Goal: Task Accomplishment & Management: Manage account settings

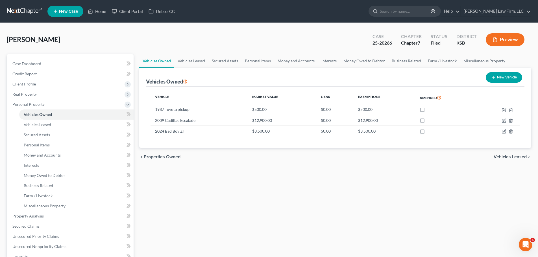
click at [188, 182] on div "Vehicles Owned Vehicles Leased Secured Assets Personal Items Money and Accounts…" at bounding box center [335, 222] width 398 height 336
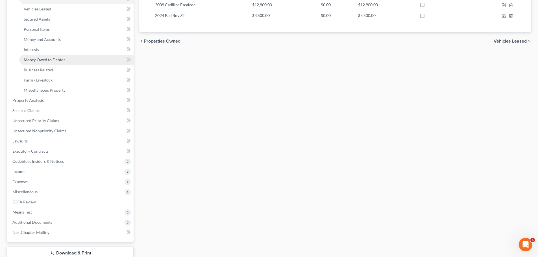
scroll to position [141, 0]
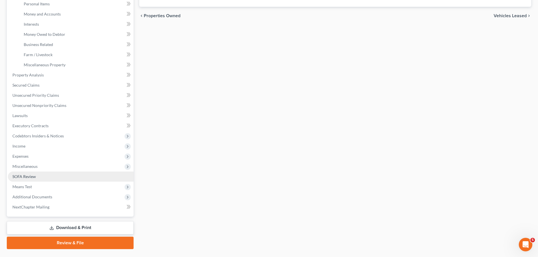
click at [32, 174] on span "SOFA Review" at bounding box center [23, 176] width 23 height 5
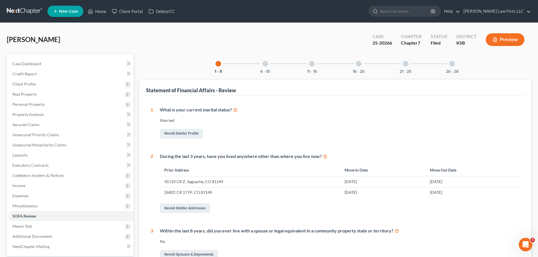
click at [262, 66] on div "6 - 10" at bounding box center [265, 63] width 19 height 19
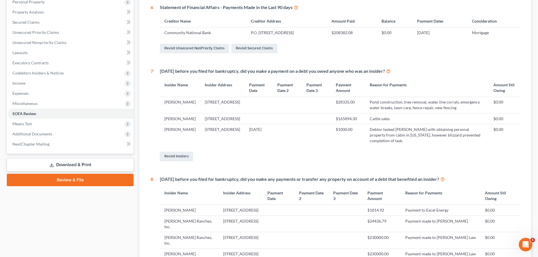
scroll to position [2, 0]
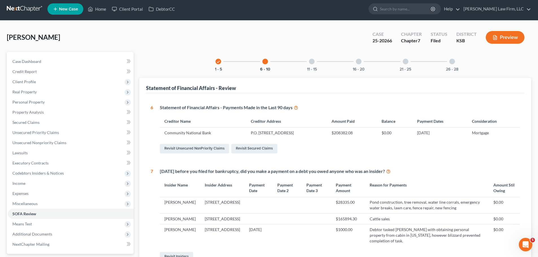
click at [317, 63] on div "11 - 15" at bounding box center [311, 61] width 19 height 19
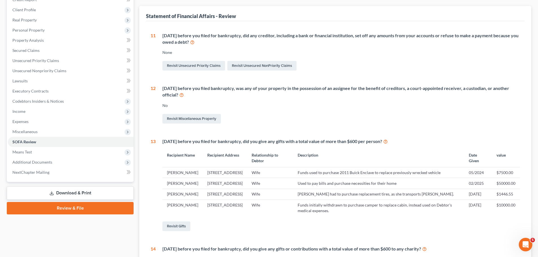
scroll to position [87, 0]
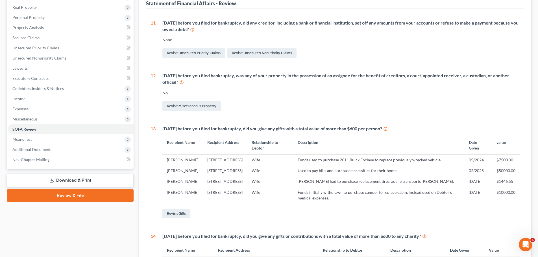
click at [90, 178] on link "Download & Print" at bounding box center [70, 180] width 127 height 13
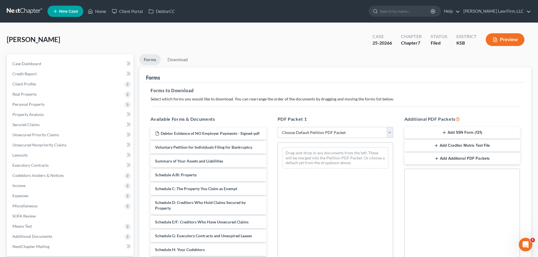
scroll to position [85, 0]
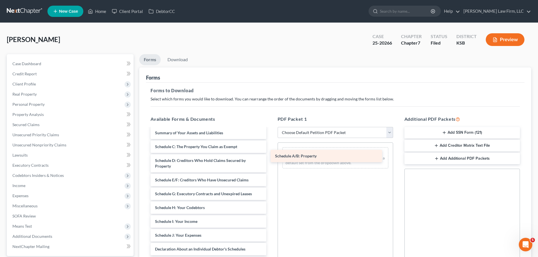
drag, startPoint x: 191, startPoint y: 153, endPoint x: 313, endPoint y: 158, distance: 121.9
click at [271, 158] on div "Schedule A/B: Property CCC-PDF DeBN - Signed-pdf DecRe - Signed-pdf Disclosure …" at bounding box center [208, 214] width 125 height 340
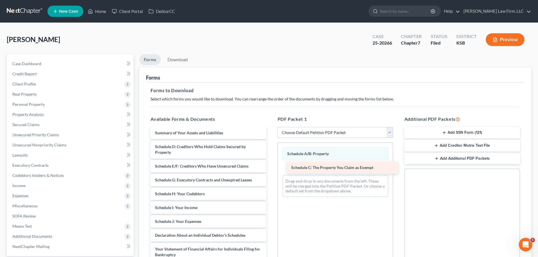
drag, startPoint x: 186, startPoint y: 153, endPoint x: 323, endPoint y: 168, distance: 137.3
click at [271, 168] on div "Schedule C: The Property You Claim as Exempt CCC-PDF DeBN - Signed-pdf DecRe - …" at bounding box center [208, 207] width 125 height 326
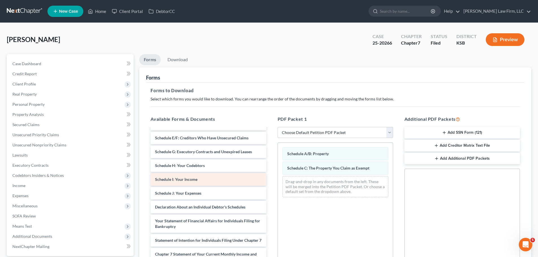
scroll to position [141, 0]
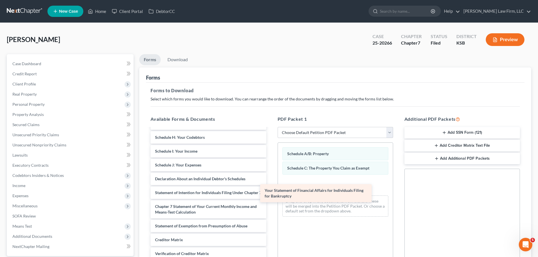
drag, startPoint x: 212, startPoint y: 205, endPoint x: 321, endPoint y: 197, distance: 109.9
click at [271, 197] on div "Your Statement of Financial Affairs for Individuals Filing for Bankruptcy CCC-P…" at bounding box center [208, 140] width 125 height 306
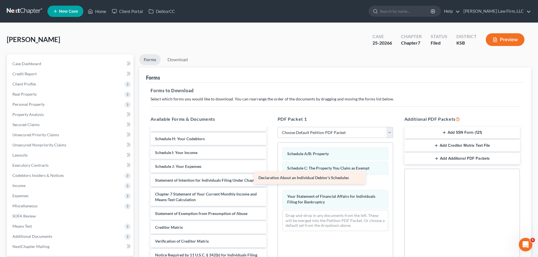
drag, startPoint x: 229, startPoint y: 188, endPoint x: 333, endPoint y: 181, distance: 103.6
click at [271, 181] on div "Declaration About an Individual Debtor's Schedules CCC-PDF DeBN - Signed-pdf De…" at bounding box center [208, 135] width 125 height 292
click at [440, 193] on div "Social Security Number Statement of Social Security Number Creditor Matrix Text…" at bounding box center [462, 233] width 116 height 129
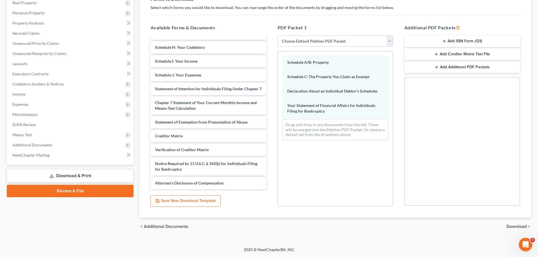
click at [516, 225] on span "Download" at bounding box center [516, 227] width 20 height 5
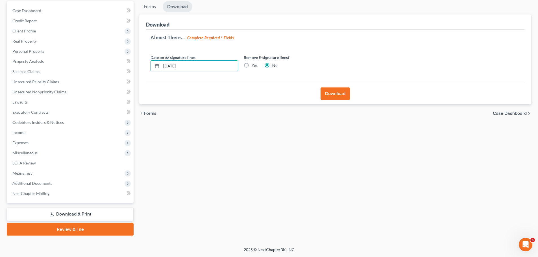
drag, startPoint x: 206, startPoint y: 68, endPoint x: 140, endPoint y: 69, distance: 66.1
click at [140, 69] on div "Download Almost There... Complete Required * Fields Date on /s/ signature lines…" at bounding box center [335, 59] width 392 height 90
click at [252, 64] on label "Yes" at bounding box center [255, 66] width 6 height 6
click at [254, 64] on input "Yes" at bounding box center [256, 65] width 4 height 4
radio input "true"
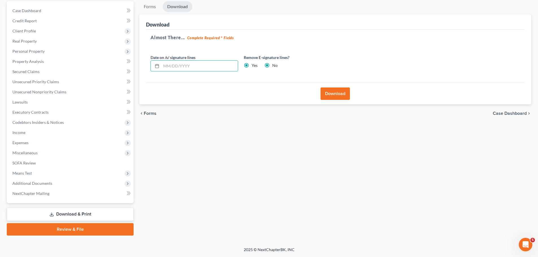
radio input "false"
click at [340, 94] on button "Download" at bounding box center [335, 94] width 29 height 12
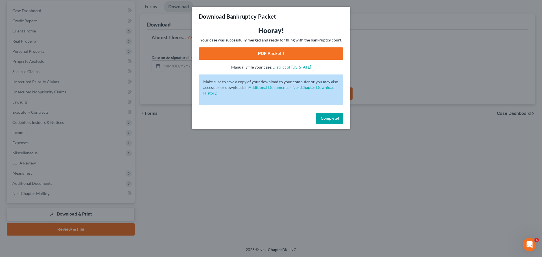
click at [272, 58] on link "PDF Packet 1" at bounding box center [271, 53] width 145 height 12
click at [325, 115] on button "Complete!" at bounding box center [329, 118] width 27 height 11
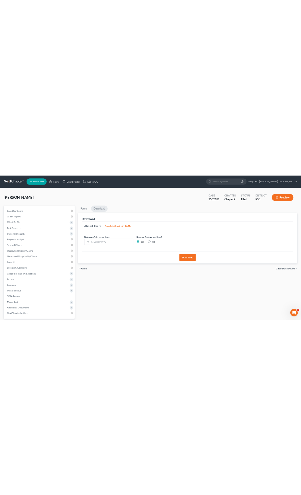
scroll to position [0, 0]
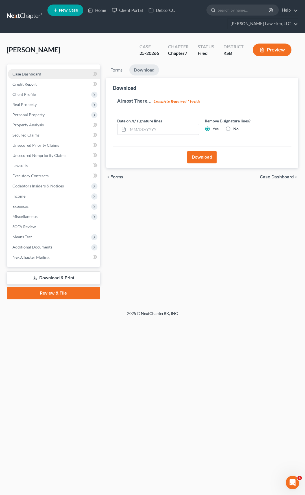
click at [40, 73] on span "Case Dashboard" at bounding box center [26, 73] width 29 height 5
select select "6"
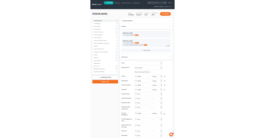
scroll to position [1551, 0]
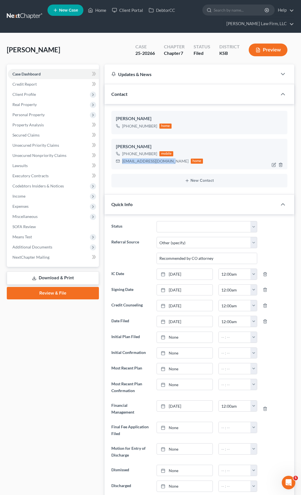
drag, startPoint x: 169, startPoint y: 164, endPoint x: 117, endPoint y: 167, distance: 52.3
click at [117, 167] on div "[PERSON_NAME] [PHONE_NUMBER] mobile [EMAIL_ADDRESS][DOMAIN_NAME] home" at bounding box center [199, 154] width 176 height 31
copy div "[EMAIL_ADDRESS][DOMAIN_NAME]"
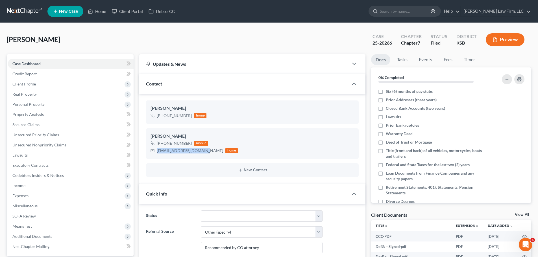
scroll to position [1512, 0]
click at [101, 15] on link "Home" at bounding box center [97, 11] width 24 height 10
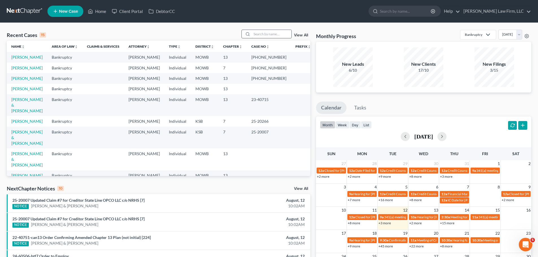
click at [270, 32] on input "search" at bounding box center [272, 34] width 40 height 8
type input "[PERSON_NAME]"
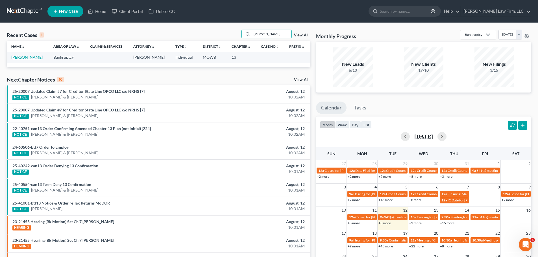
click at [23, 59] on link "[PERSON_NAME]" at bounding box center [26, 57] width 31 height 5
select select "4"
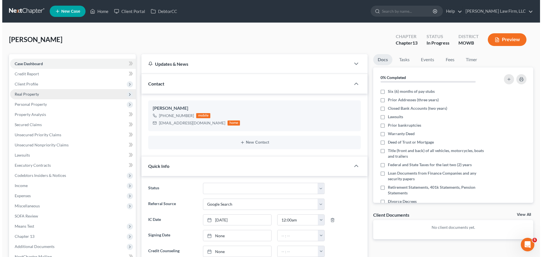
scroll to position [65, 0]
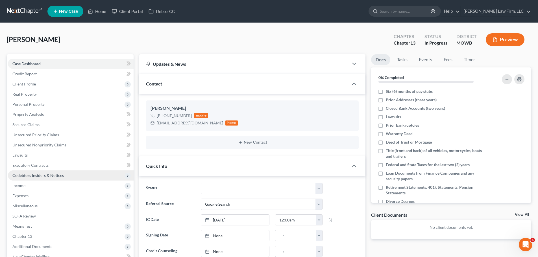
click at [39, 171] on span "Codebtors Insiders & Notices" at bounding box center [71, 176] width 126 height 10
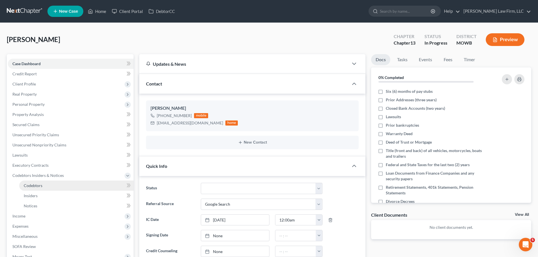
click at [52, 186] on link "Codebtors" at bounding box center [76, 186] width 114 height 10
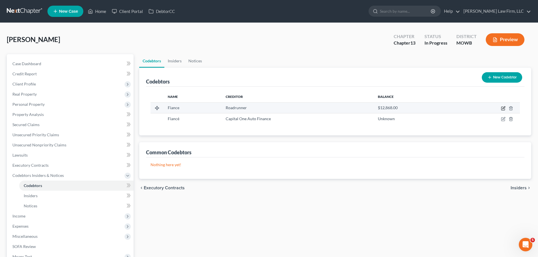
click at [503, 106] on icon "button" at bounding box center [503, 108] width 5 height 5
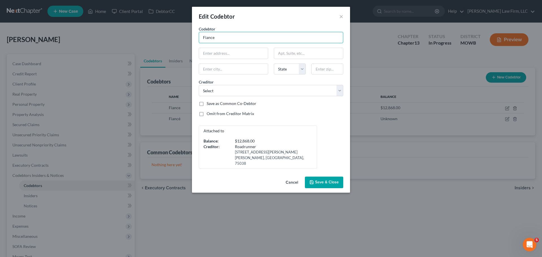
click at [235, 35] on input "Fiance" at bounding box center [271, 37] width 145 height 11
paste input "[PERSON_NAME]"
drag, startPoint x: 225, startPoint y: 39, endPoint x: 193, endPoint y: 39, distance: 31.9
click at [193, 39] on div "Codebtor * [PERSON_NAME] Codebtor * Fiance State [US_STATE] AK AR AZ CA CO CT D…" at bounding box center [271, 100] width 158 height 149
type input "[PERSON_NAME]"
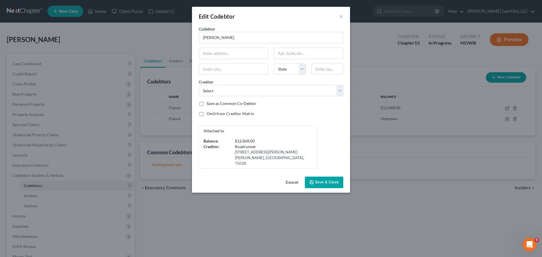
click at [328, 180] on span "Save & Close" at bounding box center [327, 182] width 24 height 5
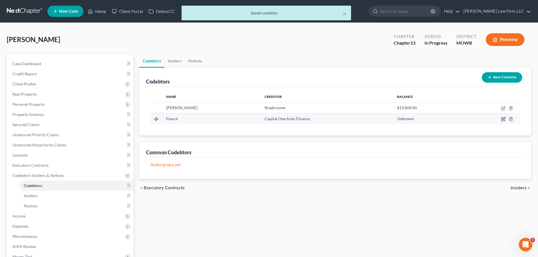
click at [504, 118] on icon "button" at bounding box center [503, 118] width 3 height 3
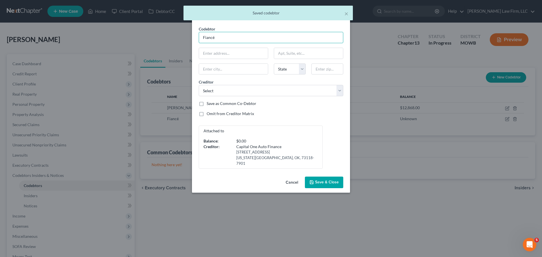
drag, startPoint x: 241, startPoint y: 33, endPoint x: 180, endPoint y: 37, distance: 60.9
click at [180, 37] on div "Edit Codebtor × Codebtor * Fiancé Codebtor * Fiancé State [US_STATE] AK AR AZ C…" at bounding box center [271, 128] width 542 height 257
paste input "[PERSON_NAME]"
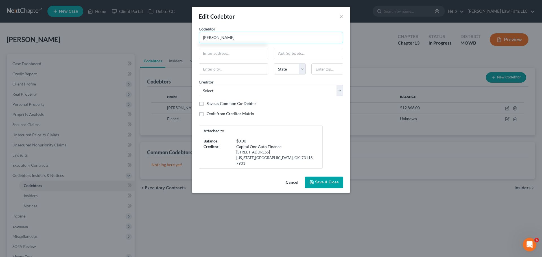
type input "[PERSON_NAME]"
click at [332, 180] on span "Save & Close" at bounding box center [327, 182] width 24 height 5
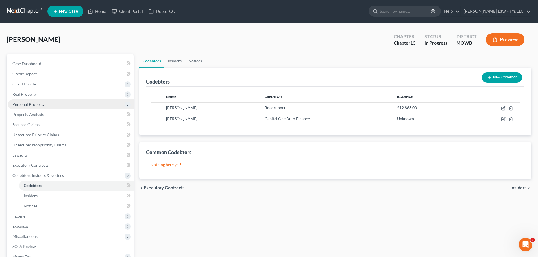
click at [43, 105] on span "Personal Property" at bounding box center [28, 104] width 32 height 5
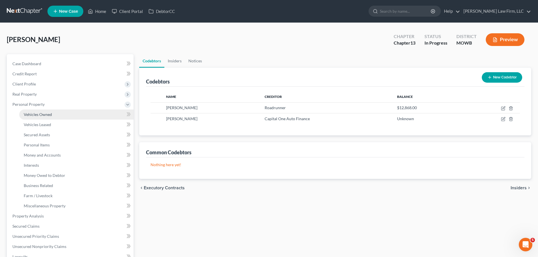
click at [67, 114] on link "Vehicles Owned" at bounding box center [76, 115] width 114 height 10
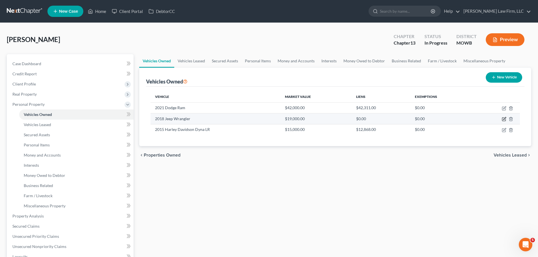
click at [504, 118] on icon "button" at bounding box center [504, 119] width 5 height 5
select select "0"
select select "8"
select select "2"
select select "3"
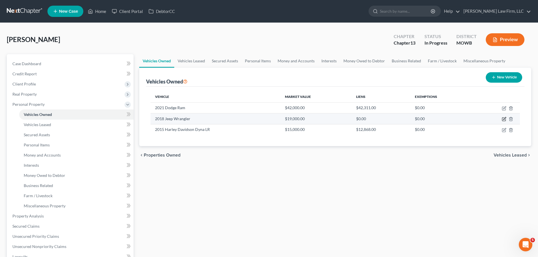
select select "37"
select select "3"
select select "0"
select select "2"
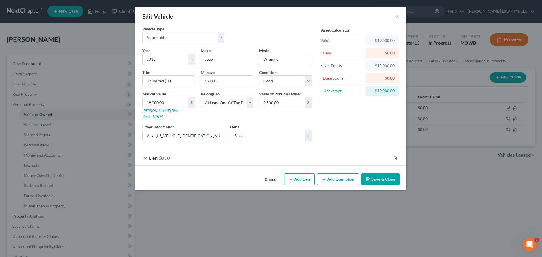
click at [183, 151] on div "Lien $0.00" at bounding box center [263, 158] width 255 height 15
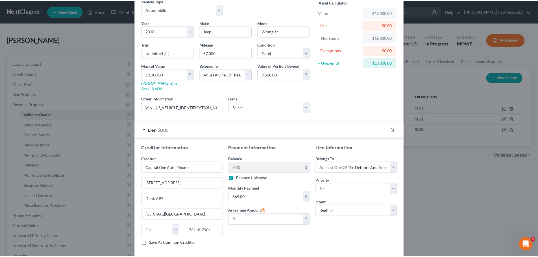
scroll to position [52, 0]
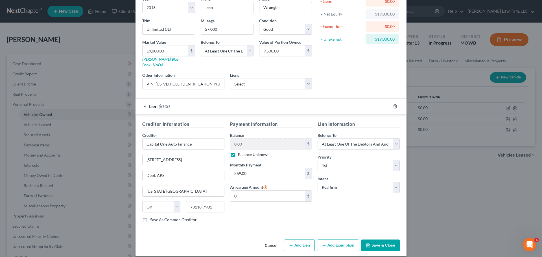
click at [384, 240] on button "Save & Close" at bounding box center [381, 246] width 38 height 12
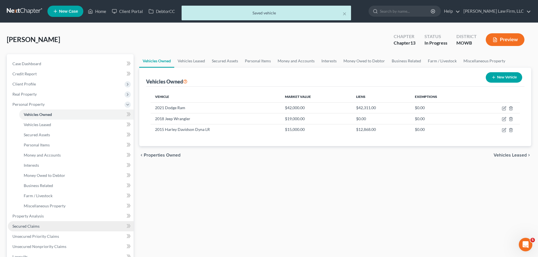
click at [41, 227] on link "Secured Claims" at bounding box center [71, 226] width 126 height 10
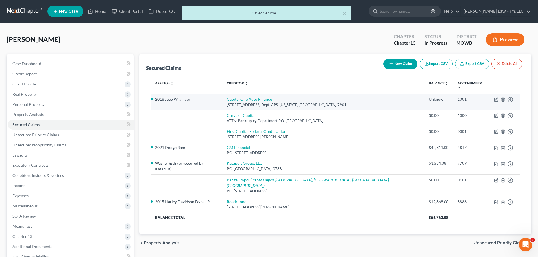
click at [272, 97] on link "Capital One Auto Finance" at bounding box center [249, 99] width 45 height 5
select select "37"
select select "2"
select select "3"
select select "0"
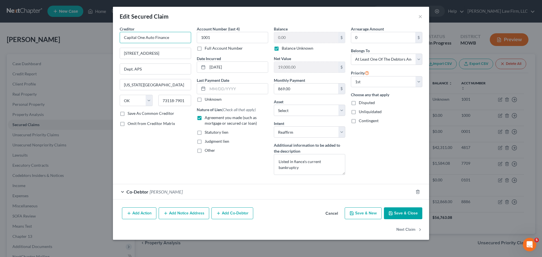
click at [176, 36] on input "Capital One Auto Finance" at bounding box center [155, 37] width 71 height 11
drag, startPoint x: 218, startPoint y: 37, endPoint x: 186, endPoint y: 38, distance: 32.5
click at [186, 38] on div "Creditor * Capital One Auto Finance [STREET_ADDRESS] Dept. APS [US_STATE][GEOGR…" at bounding box center [271, 103] width 308 height 154
type input "9205"
click at [408, 216] on button "Save & Close" at bounding box center [403, 214] width 38 height 12
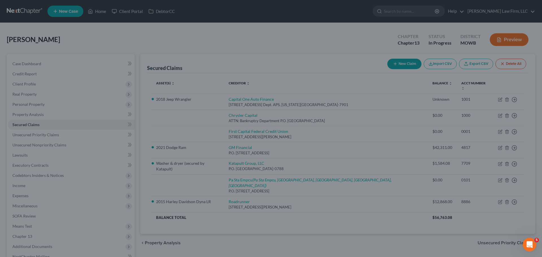
select select "4"
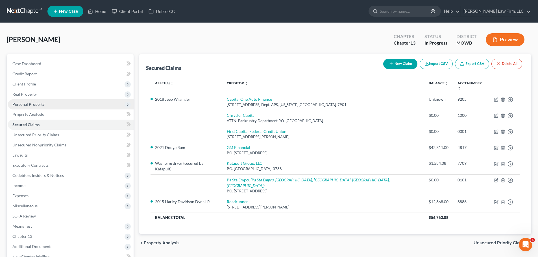
click at [45, 105] on span "Personal Property" at bounding box center [71, 104] width 126 height 10
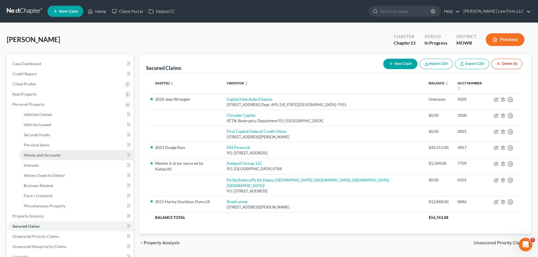
click at [57, 156] on span "Money and Accounts" at bounding box center [42, 155] width 37 height 5
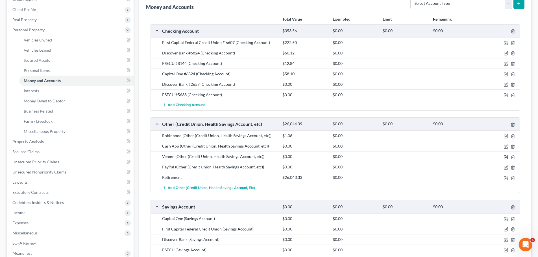
scroll to position [85, 0]
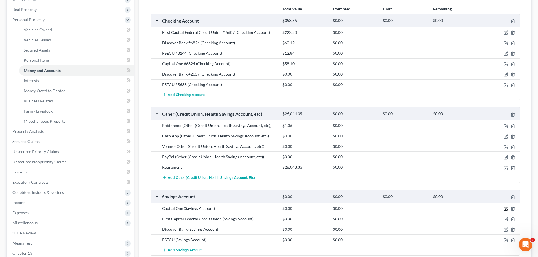
click at [507, 209] on icon "button" at bounding box center [506, 209] width 5 height 5
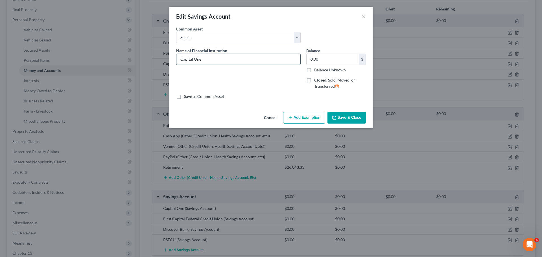
click at [236, 60] on input "Capital One" at bounding box center [239, 59] width 124 height 11
type input "Capital One - acct 6714"
click at [356, 120] on button "Save & Close" at bounding box center [347, 118] width 38 height 12
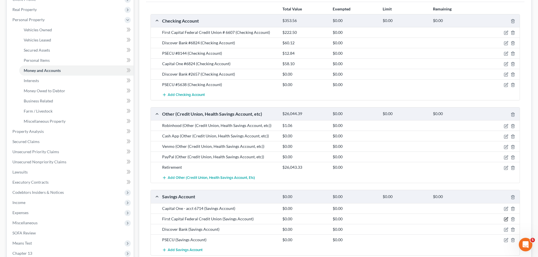
click at [506, 217] on icon "button" at bounding box center [506, 219] width 5 height 5
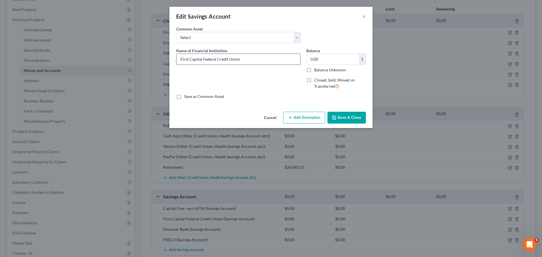
click at [260, 55] on input "First Capital Federal Credit Union" at bounding box center [239, 59] width 124 height 11
type input "First Capital Federal Credit Union - acct 6607"
click at [347, 113] on button "Save & Close" at bounding box center [347, 118] width 38 height 12
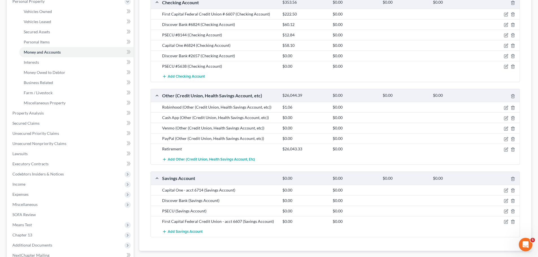
scroll to position [113, 0]
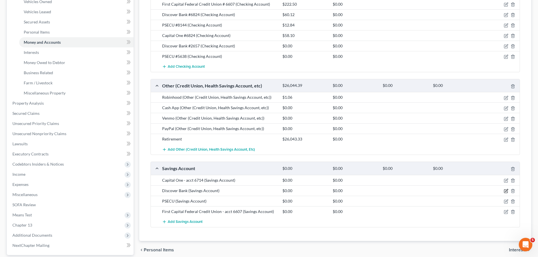
click at [505, 192] on icon "button" at bounding box center [506, 190] width 3 height 3
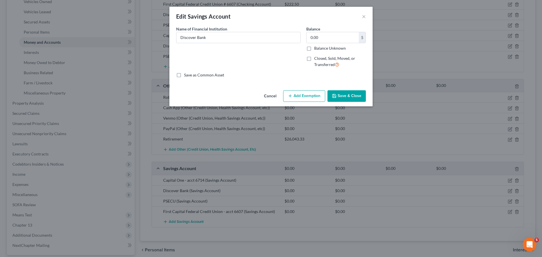
drag, startPoint x: 269, startPoint y: 44, endPoint x: 267, endPoint y: 41, distance: 3.3
click at [268, 43] on div "Name of Financial Institution * Discover Bank" at bounding box center [238, 49] width 130 height 46
click at [267, 38] on input "Discover Bank" at bounding box center [239, 37] width 124 height 11
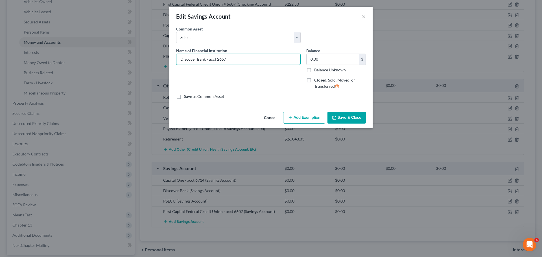
type input "Discover Bank - acct 2657"
drag, startPoint x: 342, startPoint y: 114, endPoint x: 339, endPoint y: 114, distance: 2.9
click at [341, 114] on button "Save & Close" at bounding box center [347, 118] width 38 height 12
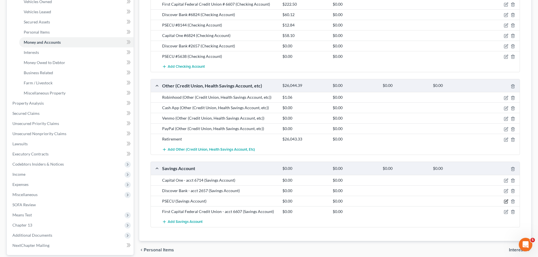
click at [507, 199] on icon "button" at bounding box center [506, 201] width 5 height 5
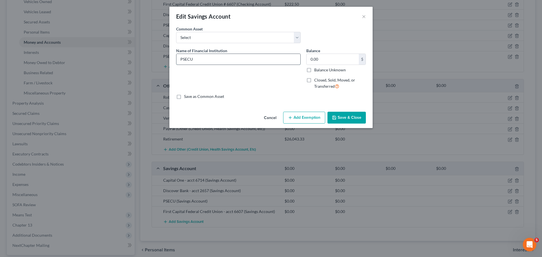
click at [208, 61] on input "PSECU" at bounding box center [239, 59] width 124 height 11
type input "PSECU - acct 5638"
click at [356, 116] on button "Save & Close" at bounding box center [347, 118] width 38 height 12
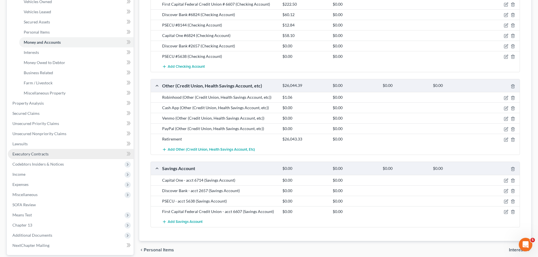
click at [44, 153] on span "Executory Contracts" at bounding box center [30, 154] width 36 height 5
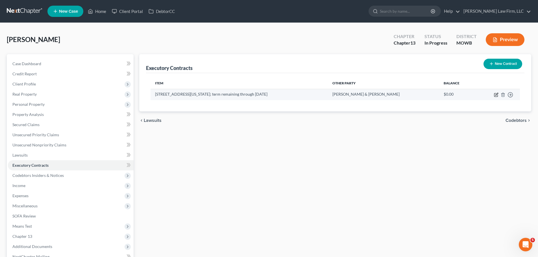
click at [495, 95] on icon "button" at bounding box center [496, 94] width 3 height 3
select select "3"
select select "0"
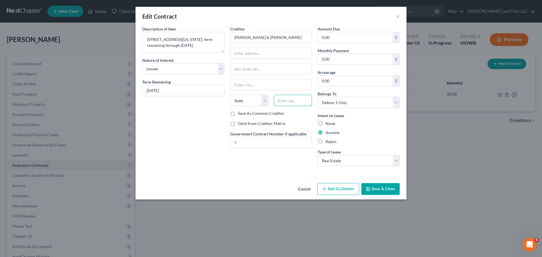
click at [295, 99] on input "text" at bounding box center [293, 100] width 38 height 11
paste input "64155"
type input "64155"
type input "[US_STATE][GEOGRAPHIC_DATA]"
select select "26"
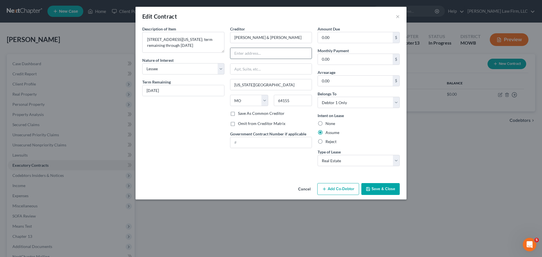
click at [251, 53] on input "text" at bounding box center [271, 53] width 82 height 11
paste input "300 NE 102nd Ter"
type input "300 NE 102nd Ter"
click at [389, 188] on button "Save & Close" at bounding box center [381, 189] width 38 height 12
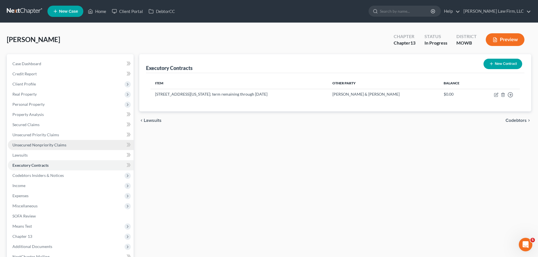
click at [40, 147] on span "Unsecured Nonpriority Claims" at bounding box center [39, 145] width 54 height 5
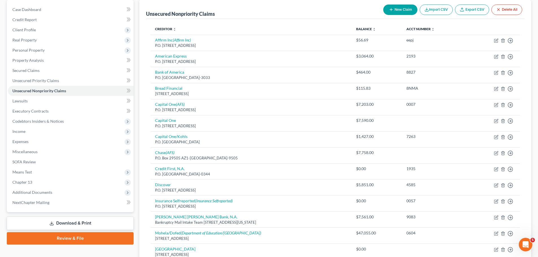
scroll to position [56, 0]
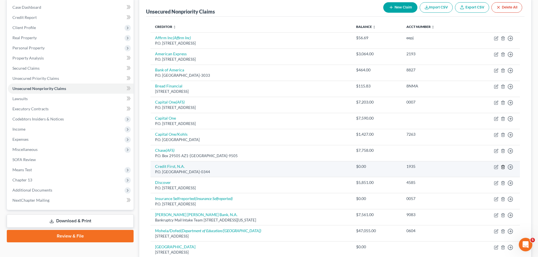
click at [503, 166] on icon "button" at bounding box center [503, 167] width 5 height 5
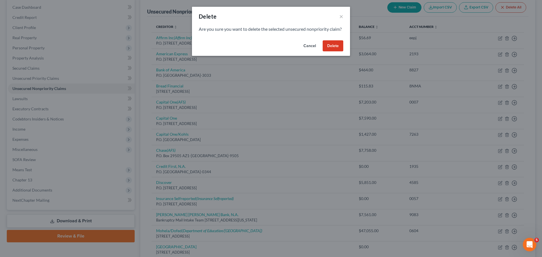
click at [339, 49] on button "Delete" at bounding box center [333, 45] width 21 height 11
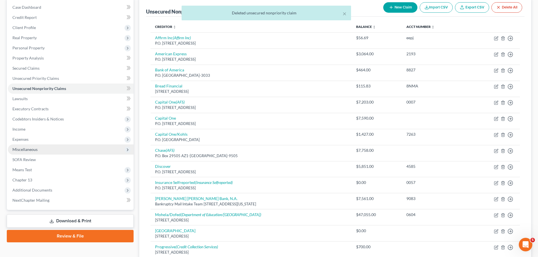
scroll to position [198, 0]
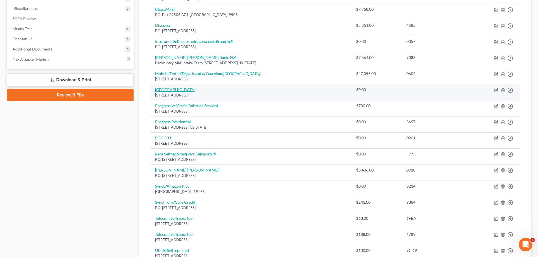
click at [184, 92] on link "[GEOGRAPHIC_DATA]" at bounding box center [175, 89] width 40 height 5
select select "39"
select select "0"
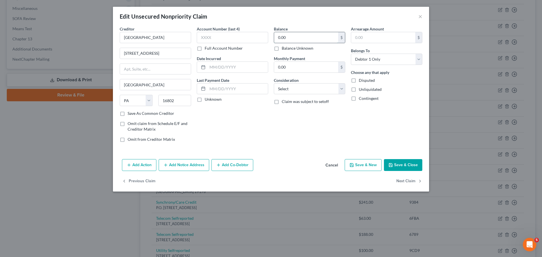
click at [294, 38] on input "0.00" at bounding box center [306, 37] width 64 height 11
type input "3,978.59"
click at [404, 160] on button "Save & Close" at bounding box center [403, 165] width 38 height 12
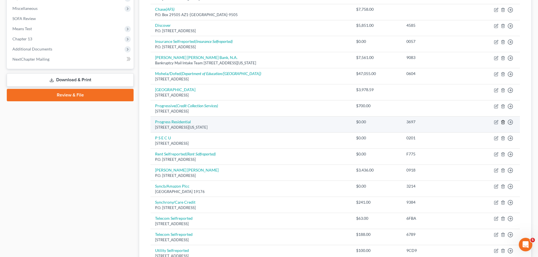
click at [505, 122] on icon "button" at bounding box center [503, 122] width 5 height 5
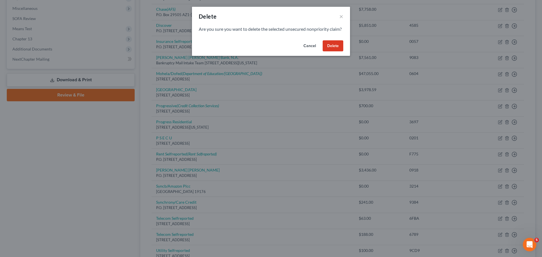
click at [336, 52] on button "Delete" at bounding box center [333, 45] width 21 height 11
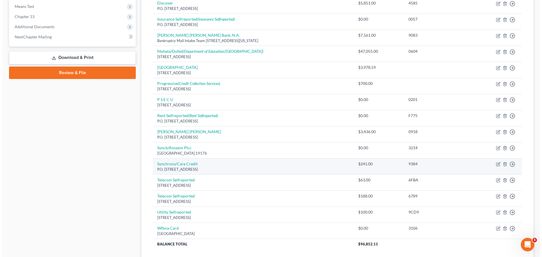
scroll to position [263, 0]
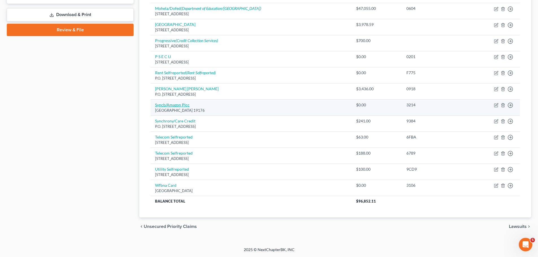
click at [185, 106] on link "Syncb/Amazon Plcc" at bounding box center [172, 105] width 34 height 5
select select "39"
select select "2"
select select "0"
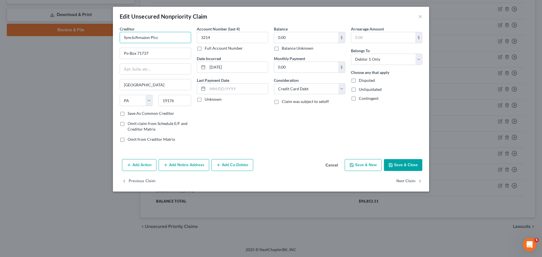
click at [129, 37] on input "Syncb/Amazon Plcc" at bounding box center [155, 37] width 71 height 11
click at [126, 53] on input "Po Box 71737" at bounding box center [155, 53] width 71 height 11
type input "Synchrony Bank / Amazon"
click at [126, 53] on input "Po Box 71737" at bounding box center [155, 53] width 71 height 11
type input "P.O. Box 71737"
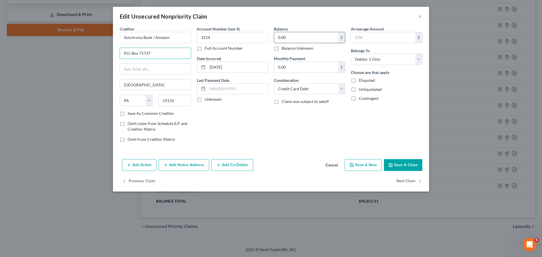
click at [312, 38] on input "0.00" at bounding box center [306, 37] width 64 height 11
type input "7,352.65"
click at [399, 165] on button "Save & Close" at bounding box center [403, 165] width 38 height 12
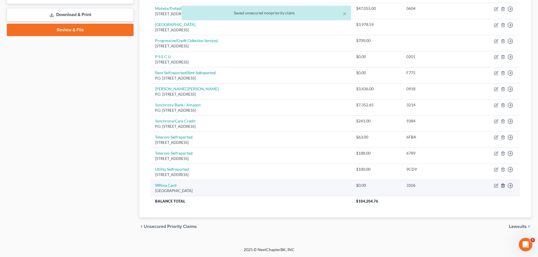
click at [502, 185] on icon "button" at bounding box center [503, 186] width 3 height 4
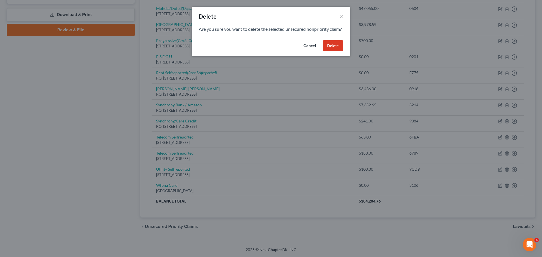
click at [338, 52] on button "Delete" at bounding box center [333, 45] width 21 height 11
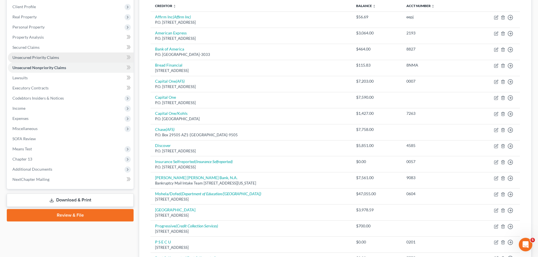
scroll to position [49, 0]
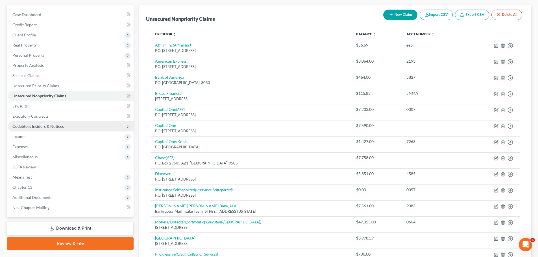
click at [62, 125] on span "Codebtors Insiders & Notices" at bounding box center [37, 126] width 51 height 5
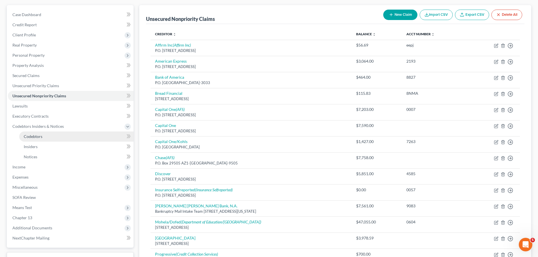
click at [45, 136] on link "Codebtors" at bounding box center [76, 137] width 114 height 10
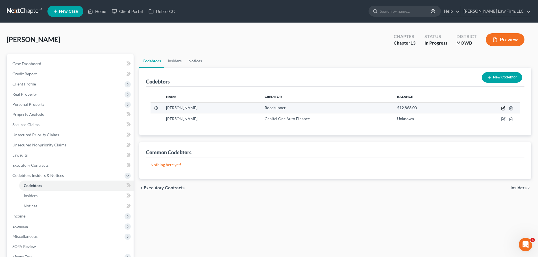
click at [503, 110] on icon "button" at bounding box center [503, 108] width 5 height 5
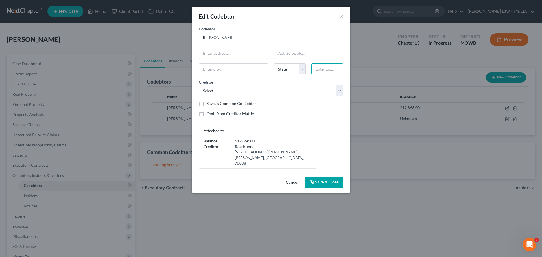
click at [333, 71] on input "text" at bounding box center [328, 69] width 32 height 11
paste input "64117"
type input "64117"
type input "[US_STATE][GEOGRAPHIC_DATA]"
select select "26"
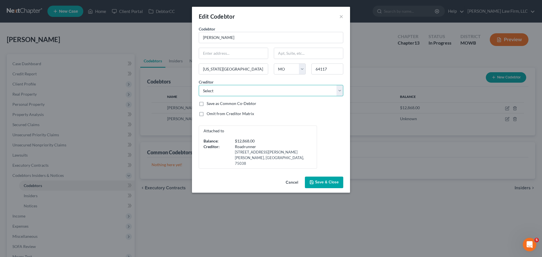
select select "0"
click at [222, 51] on input "text" at bounding box center [233, 53] width 69 height 11
paste input "[STREET_ADDRESS]"
drag, startPoint x: 251, startPoint y: 54, endPoint x: 232, endPoint y: 53, distance: 19.5
click at [232, 53] on input "[STREET_ADDRESS]" at bounding box center [233, 53] width 69 height 11
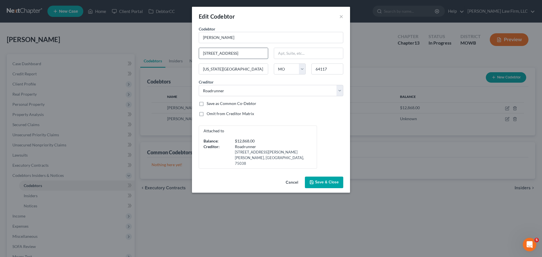
click at [224, 54] on input "[STREET_ADDRESS]" at bounding box center [233, 53] width 69 height 11
drag, startPoint x: 246, startPoint y: 51, endPoint x: 177, endPoint y: 48, distance: 69.3
click at [177, 48] on div "Edit Codebtor × Codebtor * [PERSON_NAME] Codebtor * [PERSON_NAME] [GEOGRAPHIC_D…" at bounding box center [271, 128] width 542 height 257
type input "[STREET_ADDRESS]"
click at [332, 180] on span "Save & Close" at bounding box center [327, 182] width 24 height 5
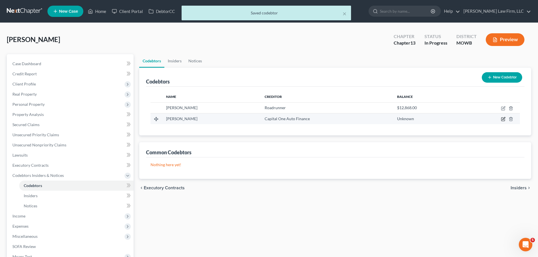
click at [505, 119] on icon "button" at bounding box center [503, 119] width 5 height 5
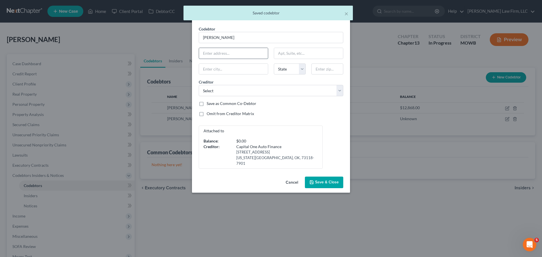
click at [232, 54] on input "text" at bounding box center [233, 53] width 69 height 11
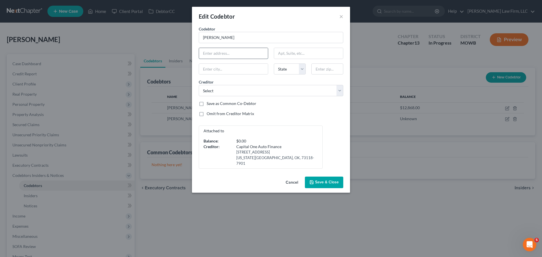
paste input "[STREET_ADDRESS]"
type input "[STREET_ADDRESS]"
click at [325, 69] on input "text" at bounding box center [328, 69] width 32 height 11
type input "64117"
type input "[US_STATE][GEOGRAPHIC_DATA]"
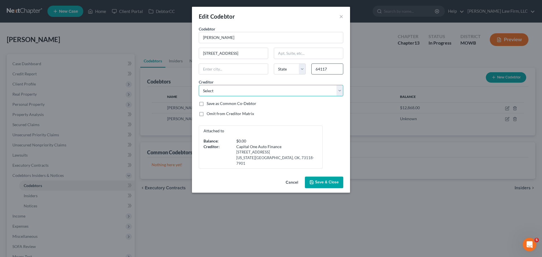
select select "26"
select select "15"
click at [328, 180] on span "Save & Close" at bounding box center [327, 182] width 24 height 5
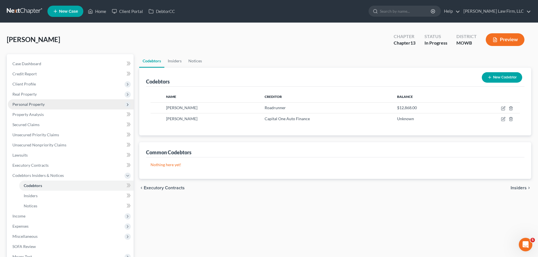
click at [43, 105] on span "Personal Property" at bounding box center [28, 104] width 32 height 5
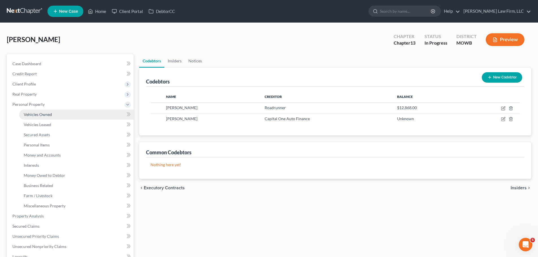
click at [48, 115] on span "Vehicles Owned" at bounding box center [38, 114] width 28 height 5
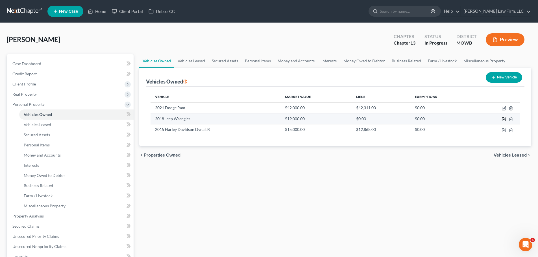
click at [506, 120] on icon "button" at bounding box center [503, 119] width 3 height 3
select select "0"
select select "8"
select select "2"
select select "3"
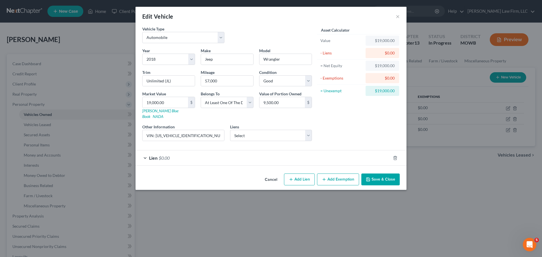
click at [398, 174] on button "Save & Close" at bounding box center [381, 180] width 38 height 12
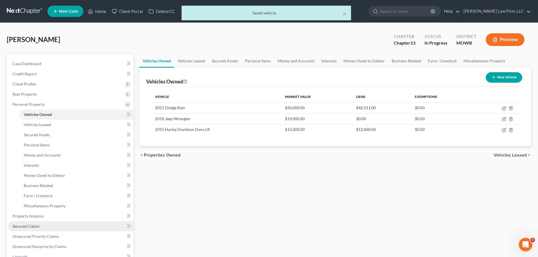
click at [36, 224] on span "Secured Claims" at bounding box center [25, 226] width 27 height 5
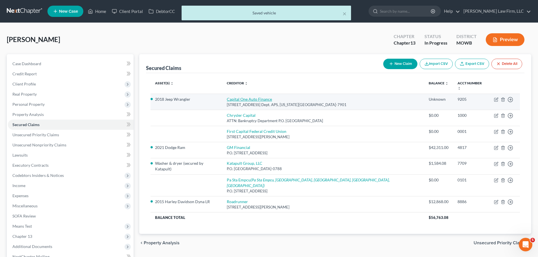
click at [261, 97] on link "Capital One Auto Finance" at bounding box center [249, 99] width 45 height 5
select select "37"
select select "2"
select select "3"
select select "0"
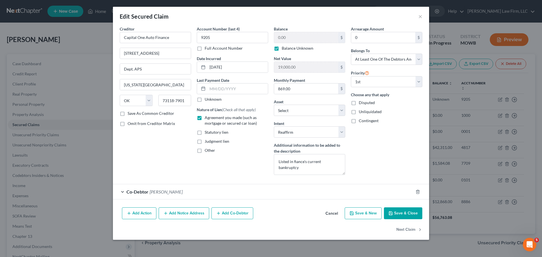
click at [399, 214] on button "Save & Close" at bounding box center [403, 214] width 38 height 12
select select "4"
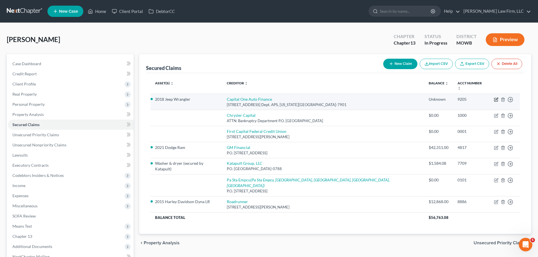
click at [496, 98] on icon "button" at bounding box center [496, 99] width 3 height 3
select select "37"
select select "2"
select select "3"
select select "0"
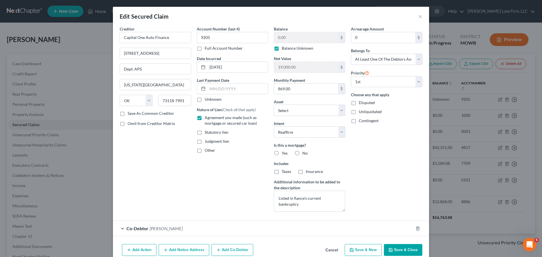
click at [282, 46] on label "Balance Unknown" at bounding box center [298, 48] width 32 height 6
click at [284, 46] on input "Balance Unknown" at bounding box center [286, 47] width 4 height 4
checkbox input "false"
click at [289, 39] on input "0.00" at bounding box center [306, 37] width 64 height 11
type input "36,454.65"
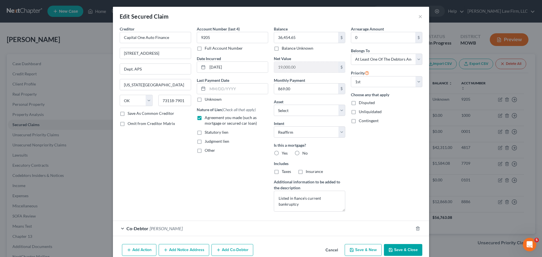
click at [399, 252] on button "Save & Close" at bounding box center [403, 250] width 38 height 12
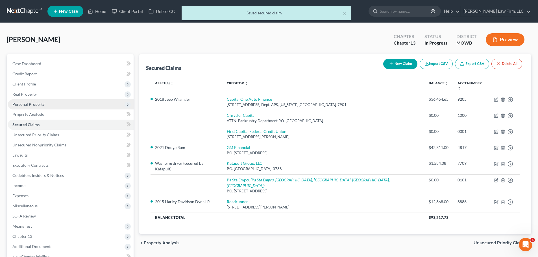
click at [42, 105] on span "Personal Property" at bounding box center [28, 104] width 32 height 5
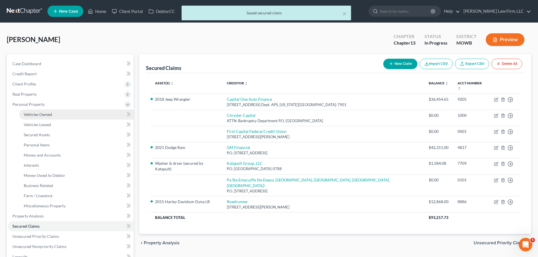
click at [52, 117] on link "Vehicles Owned" at bounding box center [76, 115] width 114 height 10
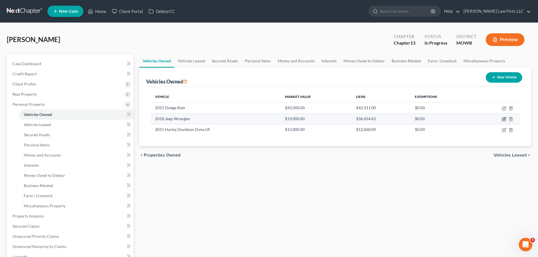
click at [505, 117] on icon "button" at bounding box center [504, 119] width 5 height 5
select select "0"
select select "8"
select select "2"
select select "3"
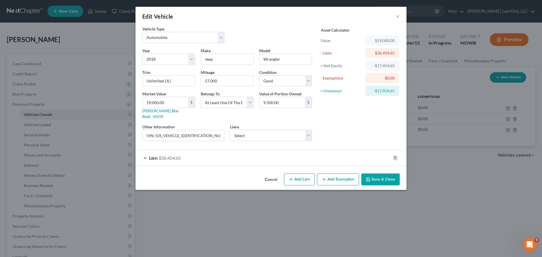
click at [375, 176] on button "Save & Close" at bounding box center [381, 180] width 38 height 12
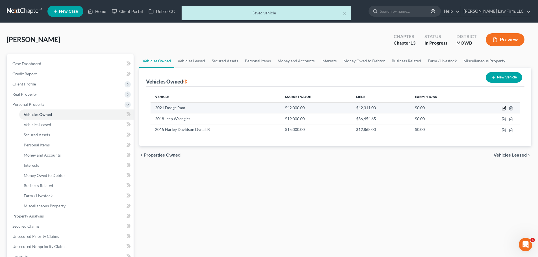
click at [504, 107] on icon "button" at bounding box center [504, 108] width 5 height 5
select select "1"
select select "5"
select select "2"
select select "0"
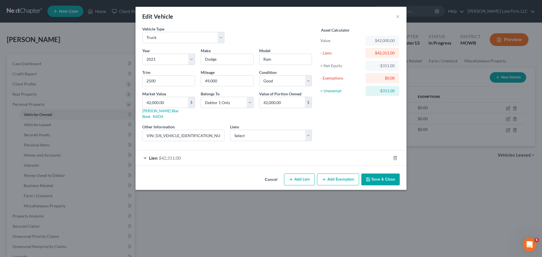
click at [384, 175] on button "Save & Close" at bounding box center [381, 180] width 38 height 12
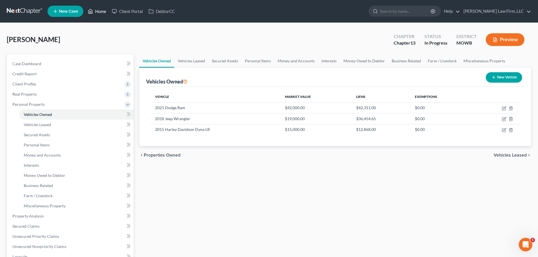
click at [93, 11] on link "Home" at bounding box center [97, 11] width 24 height 10
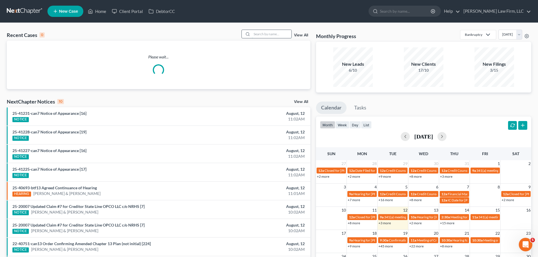
click at [259, 33] on input "search" at bounding box center [272, 34] width 40 height 8
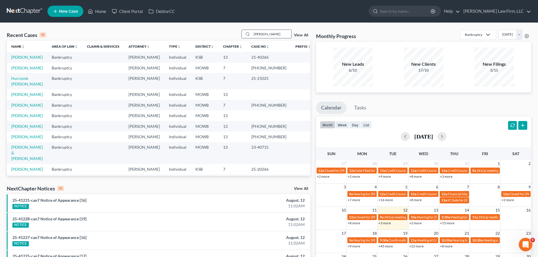
type input "[PERSON_NAME]"
drag, startPoint x: 259, startPoint y: 33, endPoint x: 162, endPoint y: 81, distance: 109.0
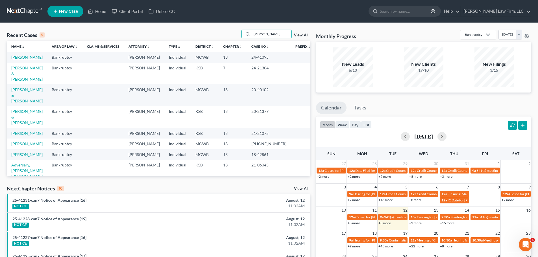
drag, startPoint x: 162, startPoint y: 81, endPoint x: 27, endPoint y: 58, distance: 136.4
click at [27, 58] on link "[PERSON_NAME]" at bounding box center [26, 57] width 31 height 5
select select "6"
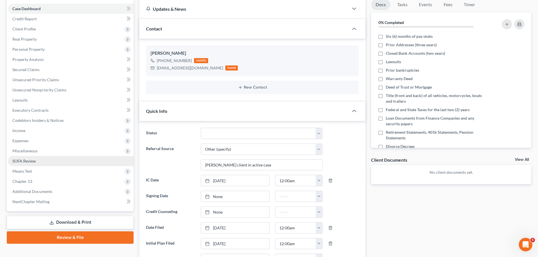
scroll to position [56, 0]
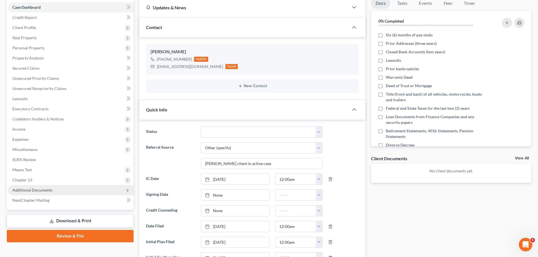
click at [59, 186] on span "Additional Documents" at bounding box center [71, 190] width 126 height 10
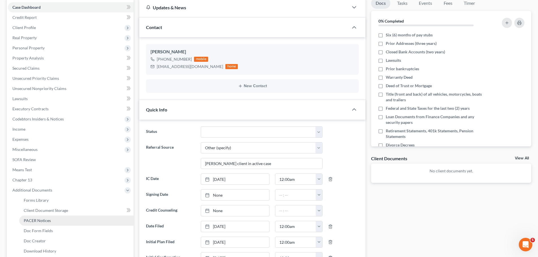
click at [49, 219] on span "PACER Notices" at bounding box center [37, 220] width 27 height 5
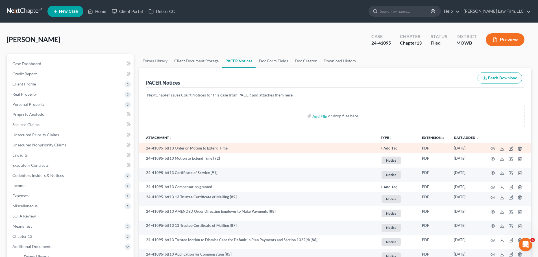
click at [391, 148] on button "+ Add Tag" at bounding box center [389, 149] width 17 height 4
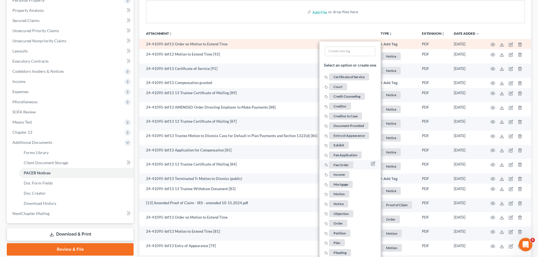
scroll to position [113, 0]
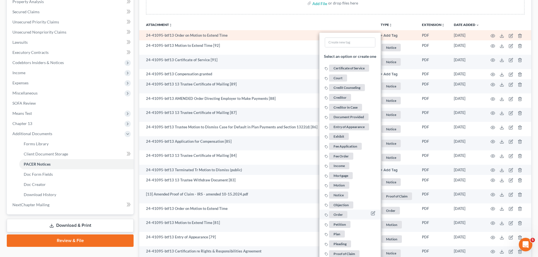
click at [341, 215] on span "Order" at bounding box center [338, 214] width 18 height 7
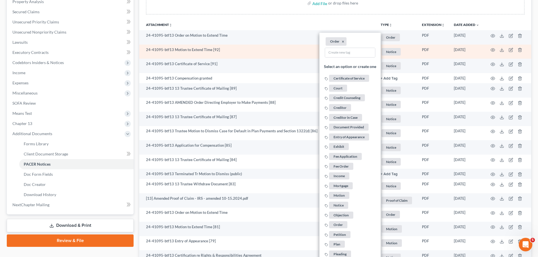
click at [397, 41] on span "Notice" at bounding box center [391, 38] width 18 height 8
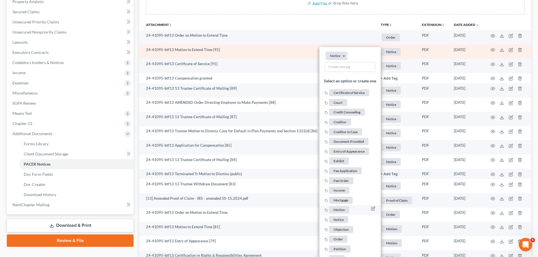
drag, startPoint x: 347, startPoint y: 208, endPoint x: 347, endPoint y: 200, distance: 8.2
click at [347, 208] on span "Motion" at bounding box center [339, 209] width 20 height 7
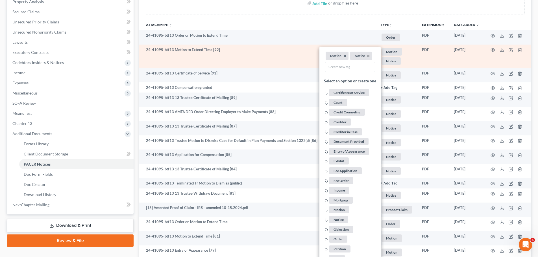
click at [369, 55] on button "×" at bounding box center [368, 55] width 3 height 5
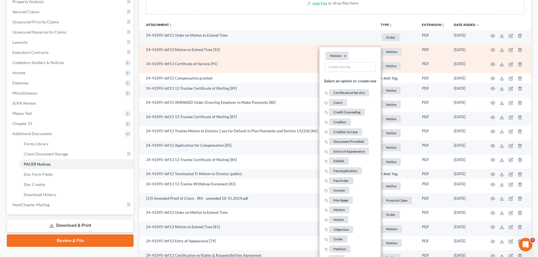
click at [393, 41] on span "Notice" at bounding box center [391, 38] width 18 height 8
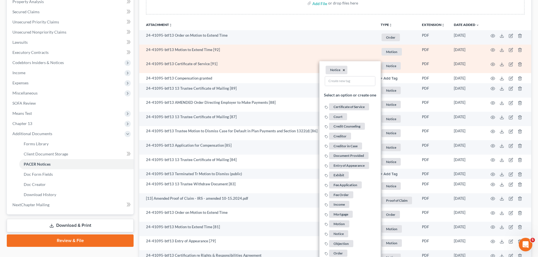
click at [344, 69] on button "×" at bounding box center [344, 70] width 3 height 5
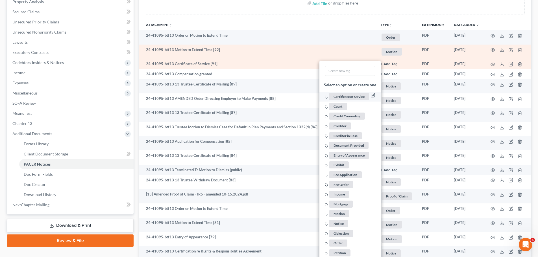
click at [351, 96] on span "Certificate of Service" at bounding box center [349, 96] width 40 height 7
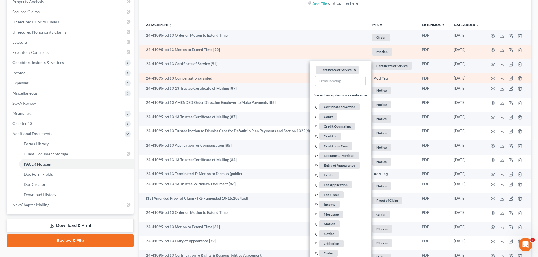
click at [381, 78] on button "+ Add Tag" at bounding box center [379, 79] width 17 height 4
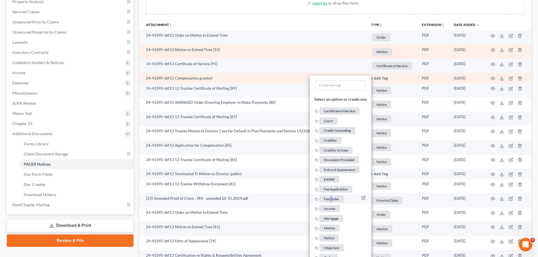
click at [331, 195] on li "Fee Order" at bounding box center [340, 199] width 61 height 10
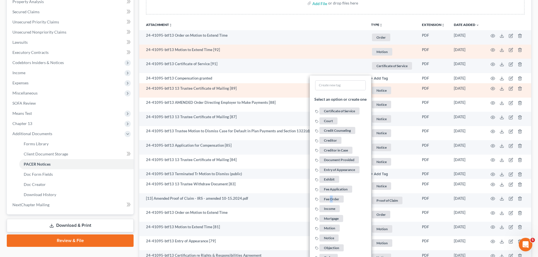
click at [382, 41] on span "Notice" at bounding box center [381, 38] width 18 height 8
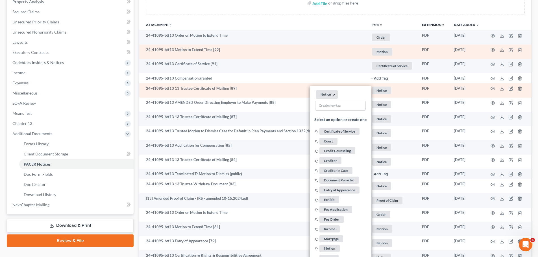
click at [334, 93] on button "×" at bounding box center [334, 94] width 3 height 5
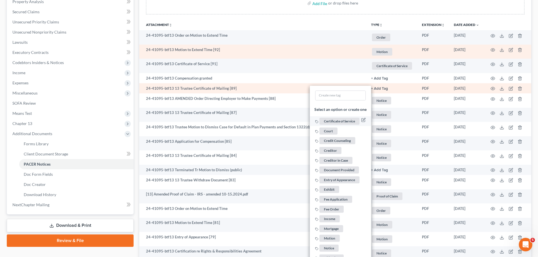
click at [339, 118] on span "Certificate of Service" at bounding box center [339, 121] width 40 height 7
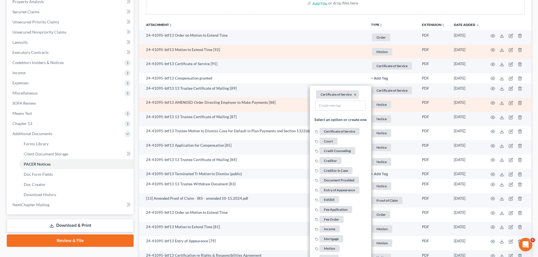
click at [382, 41] on span "Notice" at bounding box center [381, 38] width 18 height 8
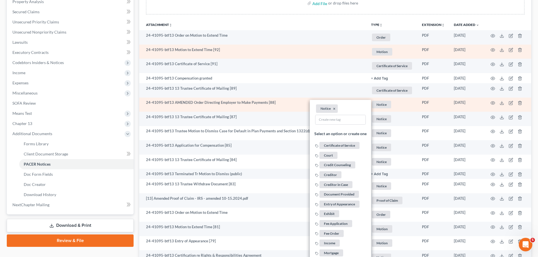
click at [335, 110] on li "Notice ×" at bounding box center [327, 109] width 22 height 8
click at [334, 110] on button "×" at bounding box center [334, 108] width 3 height 5
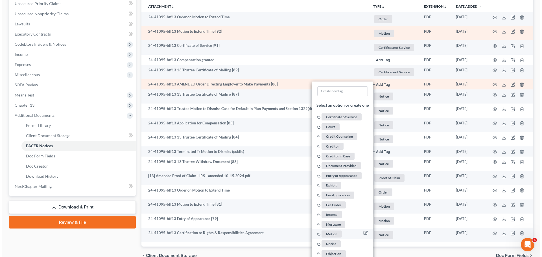
scroll to position [141, 0]
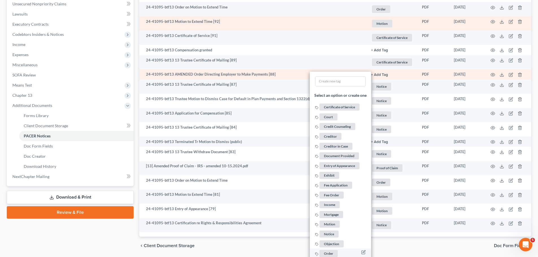
click at [330, 252] on span "Order" at bounding box center [328, 253] width 18 height 7
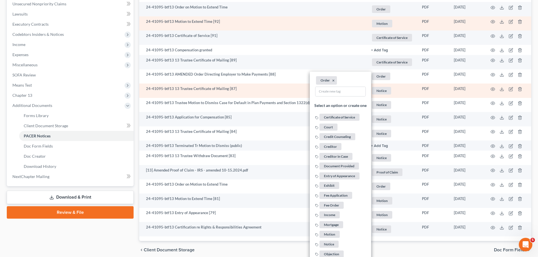
click at [380, 13] on span "Notice" at bounding box center [381, 9] width 18 height 8
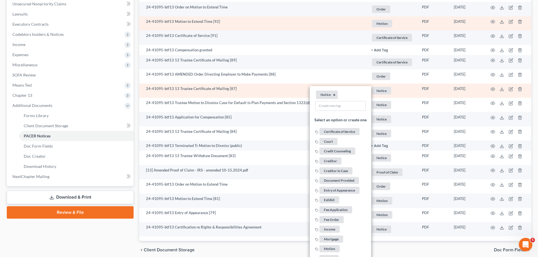
click at [334, 95] on button "×" at bounding box center [334, 95] width 3 height 5
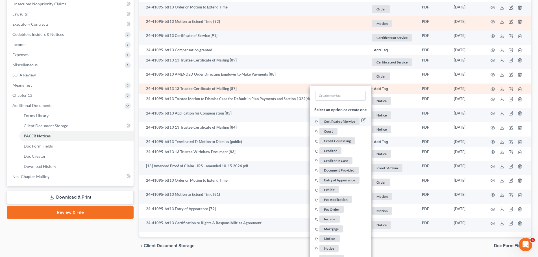
click at [337, 120] on span "Certificate of Service" at bounding box center [339, 121] width 40 height 7
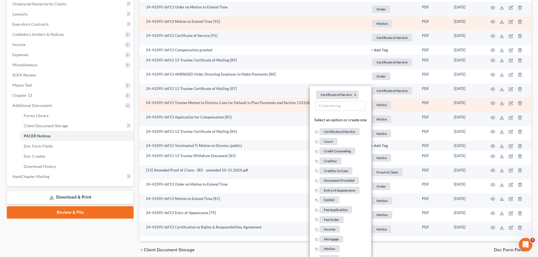
click at [381, 13] on span "Notice" at bounding box center [381, 9] width 18 height 8
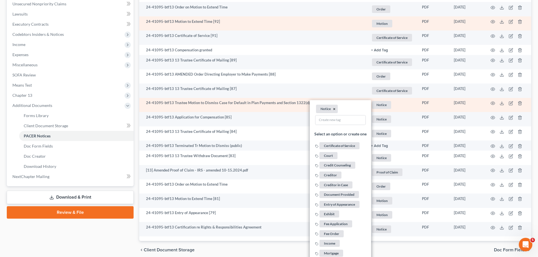
click at [334, 108] on button "×" at bounding box center [334, 109] width 3 height 5
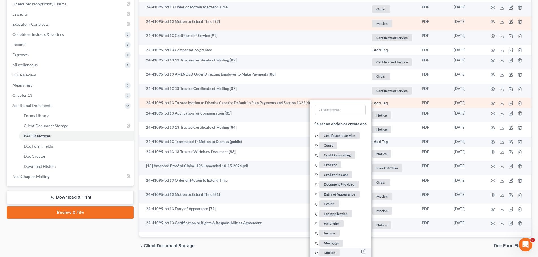
click at [332, 251] on span "Motion" at bounding box center [329, 253] width 20 height 7
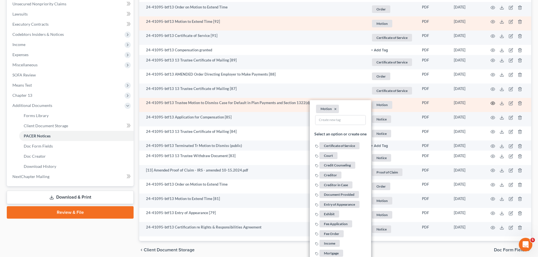
click at [495, 103] on icon "button" at bounding box center [493, 103] width 4 height 3
